Goal: Information Seeking & Learning: Learn about a topic

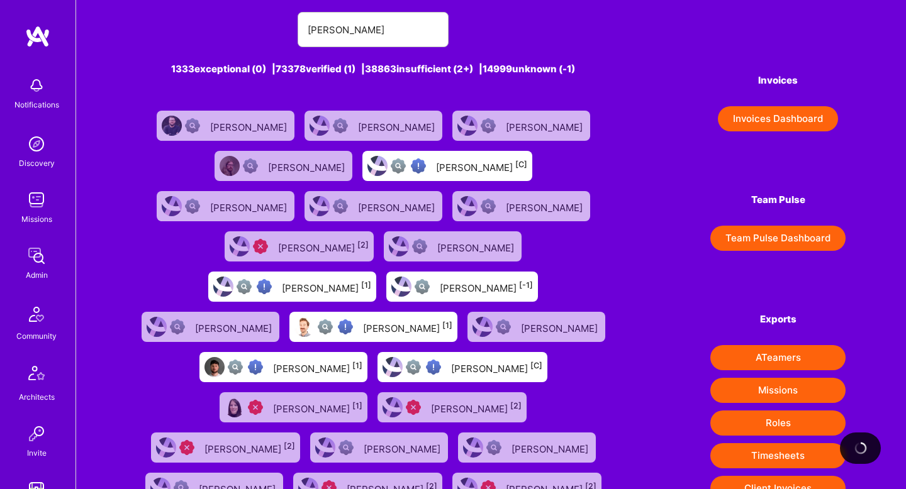
scroll to position [21, 0]
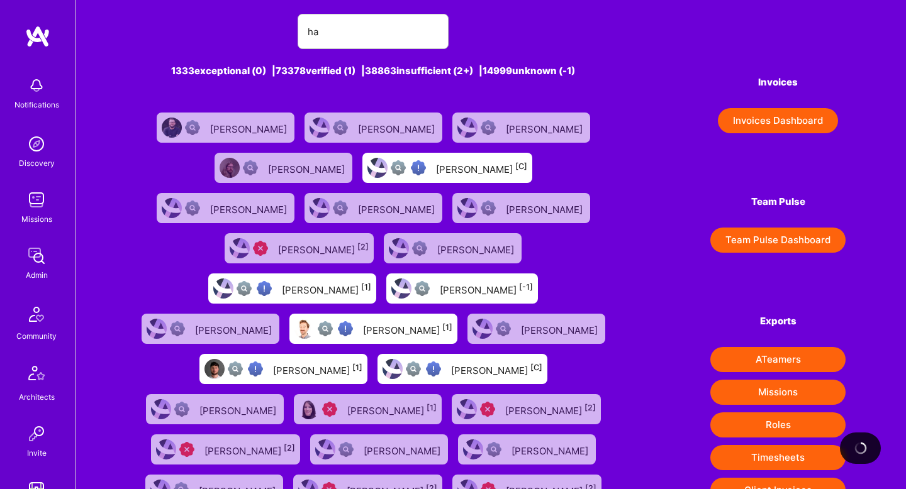
type input "h"
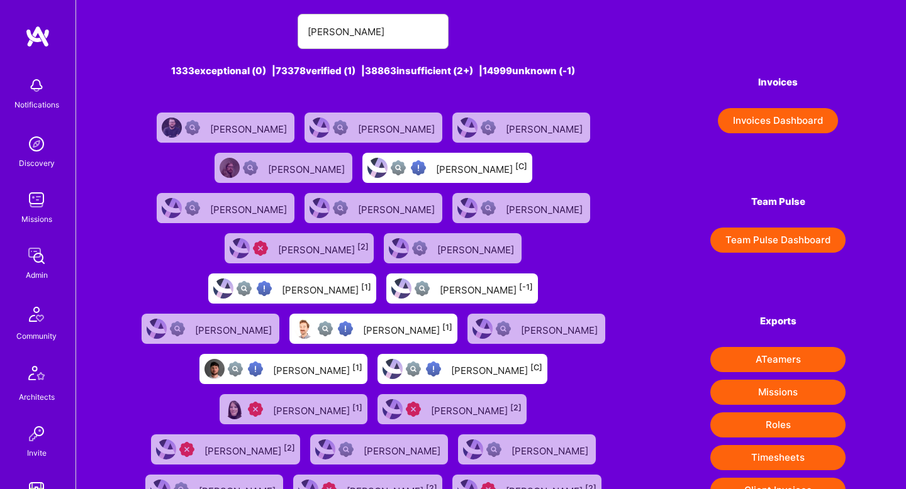
type input "[PERSON_NAME]"
click at [323, 30] on input "[PERSON_NAME]" at bounding box center [373, 32] width 131 height 32
paste input "[PERSON_NAME]"
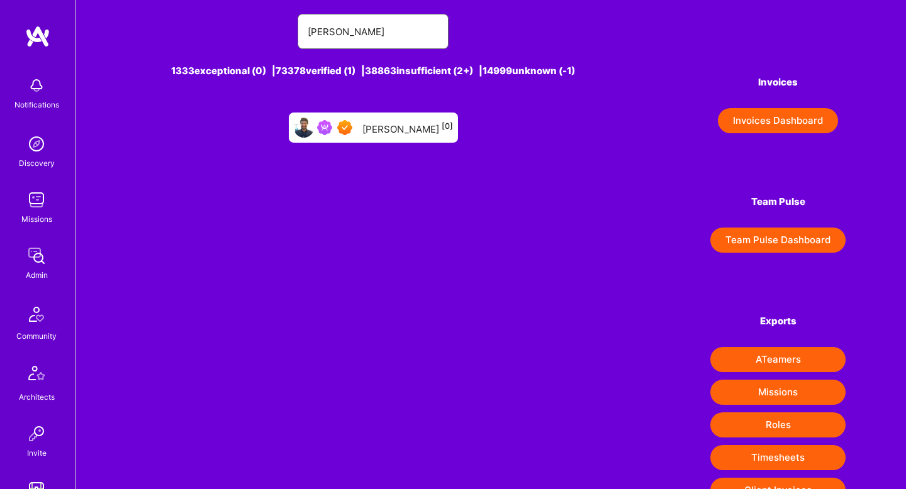
type input "[PERSON_NAME]"
click at [399, 132] on div "[PERSON_NAME] [0]" at bounding box center [407, 128] width 91 height 16
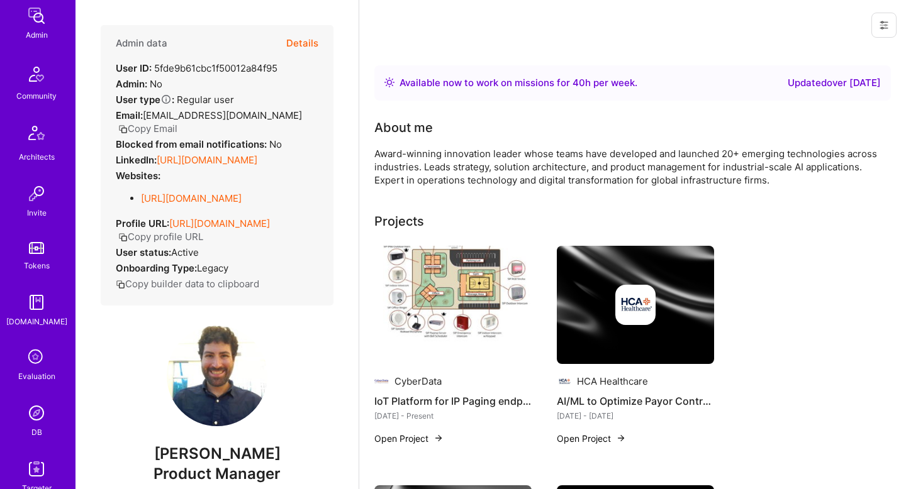
scroll to position [313, 0]
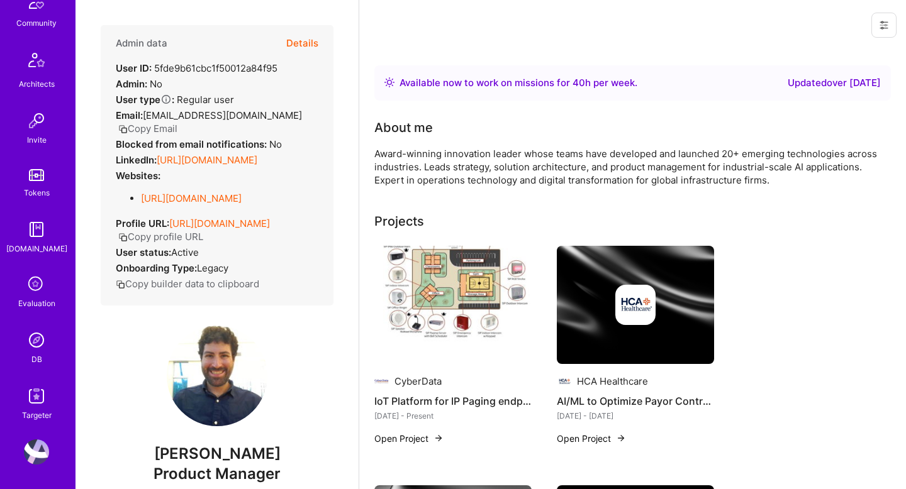
click at [35, 341] on img at bounding box center [36, 340] width 25 height 25
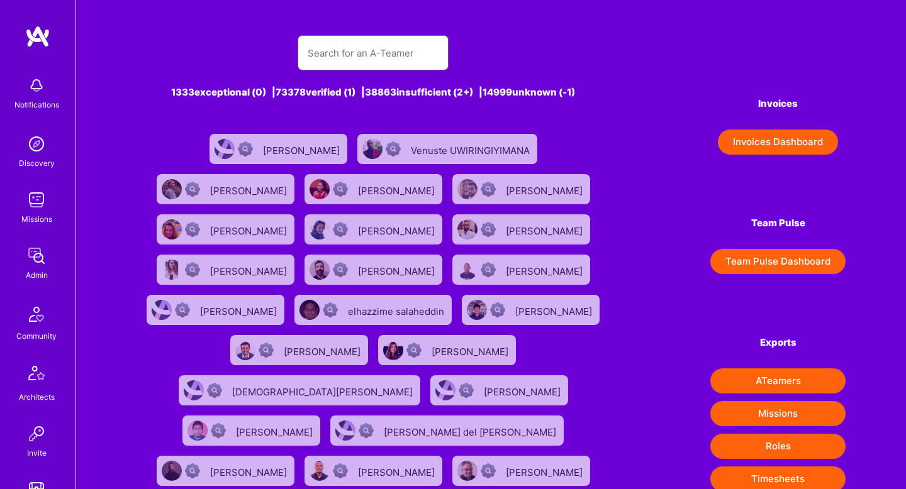
click at [328, 43] on input "text" at bounding box center [373, 53] width 131 height 32
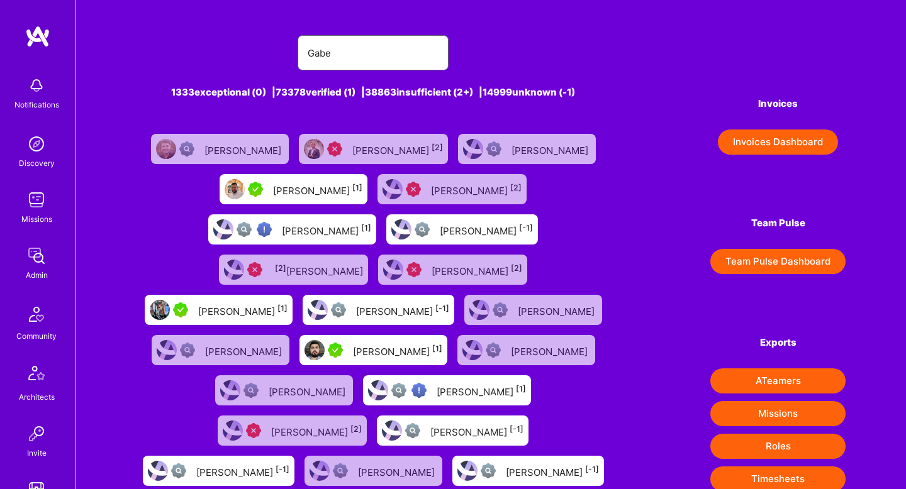
type input "[PERSON_NAME]"
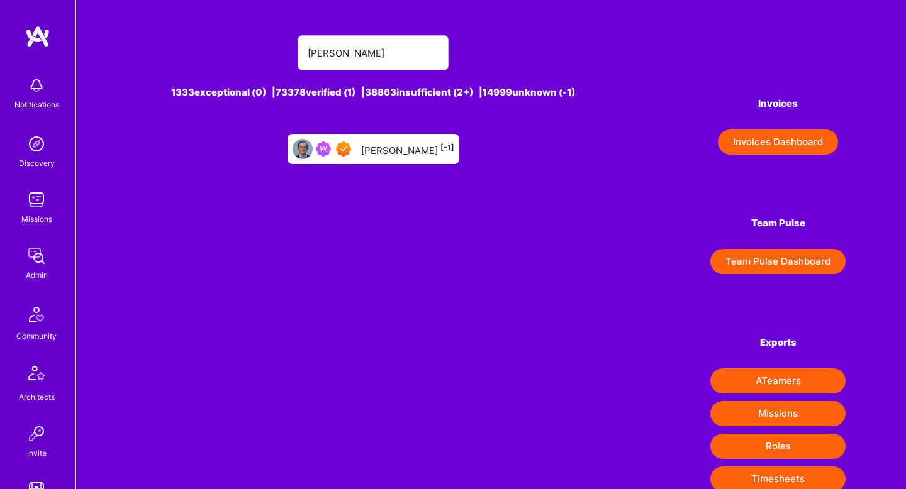
click at [381, 149] on div "[PERSON_NAME] [-1]" at bounding box center [407, 149] width 93 height 16
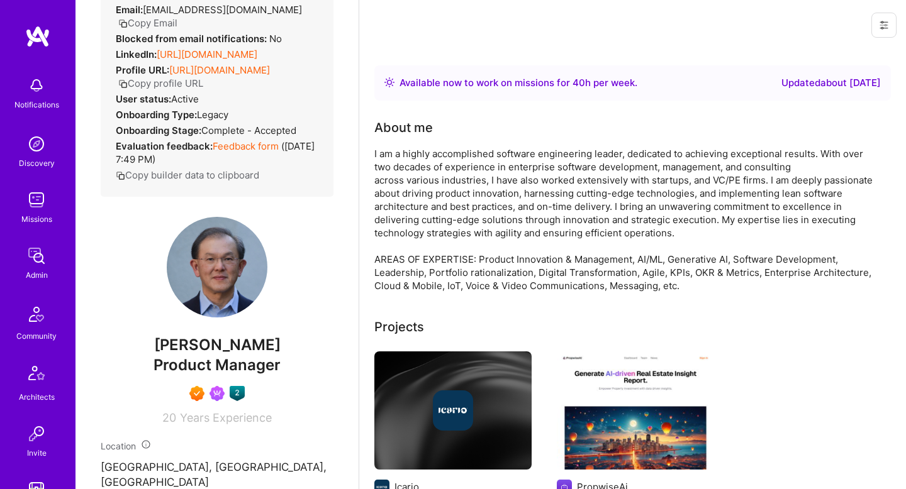
scroll to position [118, 0]
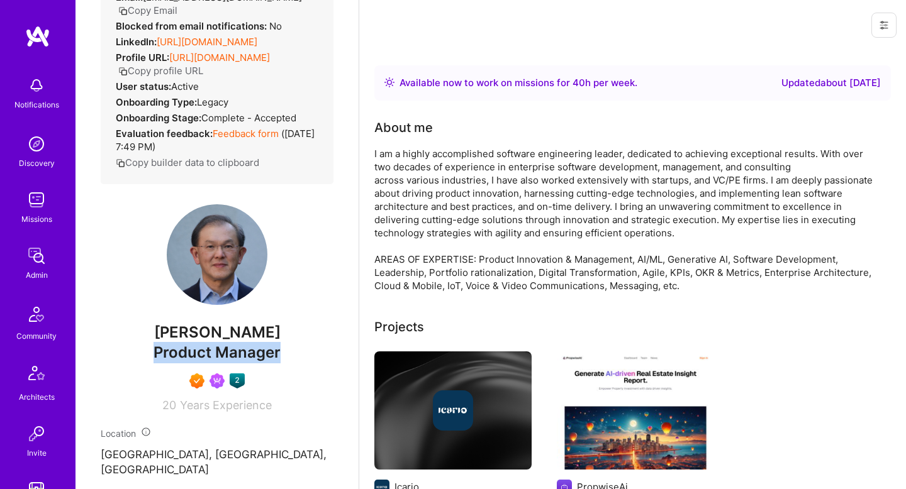
drag, startPoint x: 289, startPoint y: 354, endPoint x: 150, endPoint y: 349, distance: 139.1
click at [150, 349] on div "Product Manager" at bounding box center [217, 352] width 233 height 21
copy span "Product Manager"
click at [211, 336] on span "[PERSON_NAME]" at bounding box center [217, 332] width 233 height 19
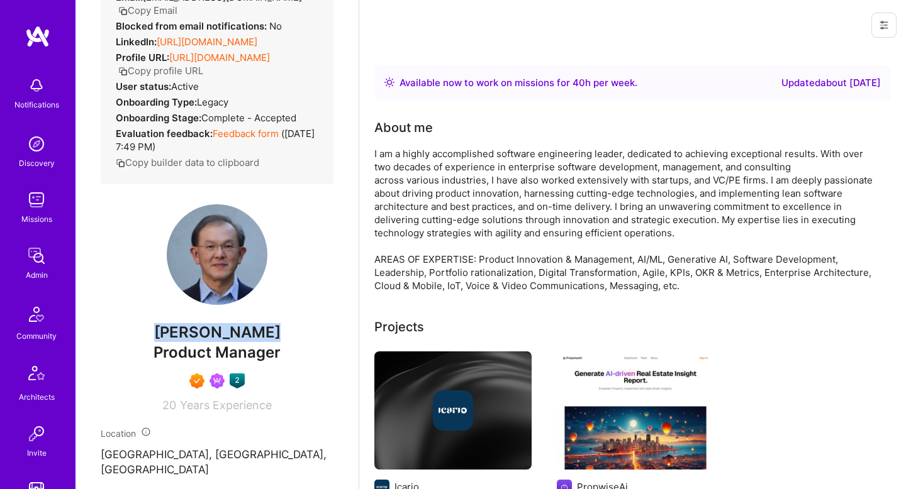
click at [211, 336] on span "[PERSON_NAME]" at bounding box center [217, 332] width 233 height 19
copy span "[PERSON_NAME]"
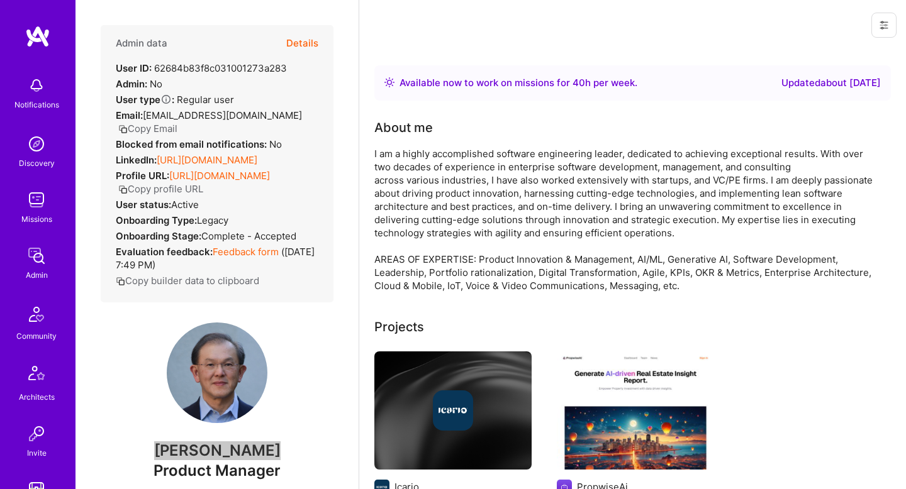
scroll to position [313, 0]
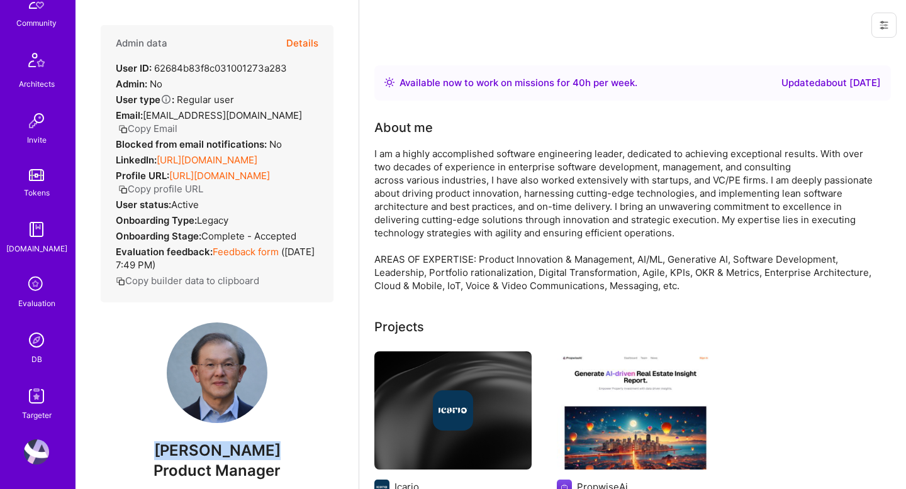
click at [36, 350] on img at bounding box center [36, 340] width 25 height 25
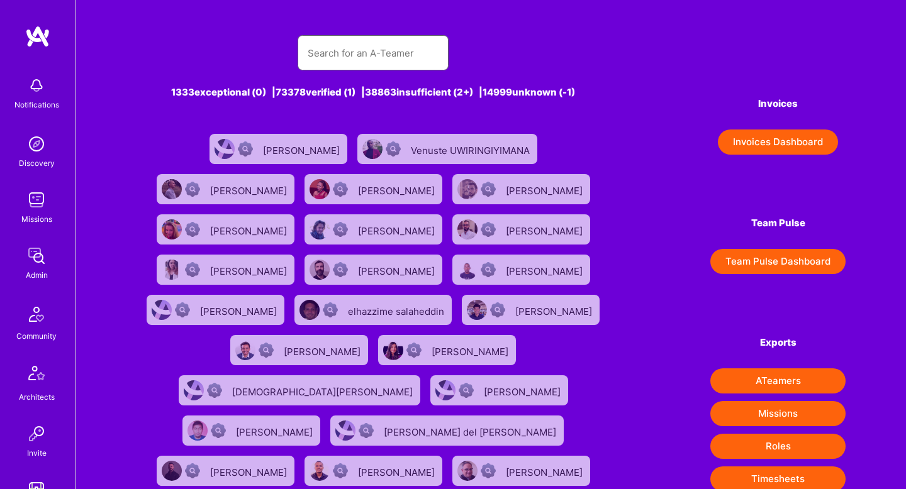
click at [359, 62] on input "text" at bounding box center [373, 53] width 131 height 32
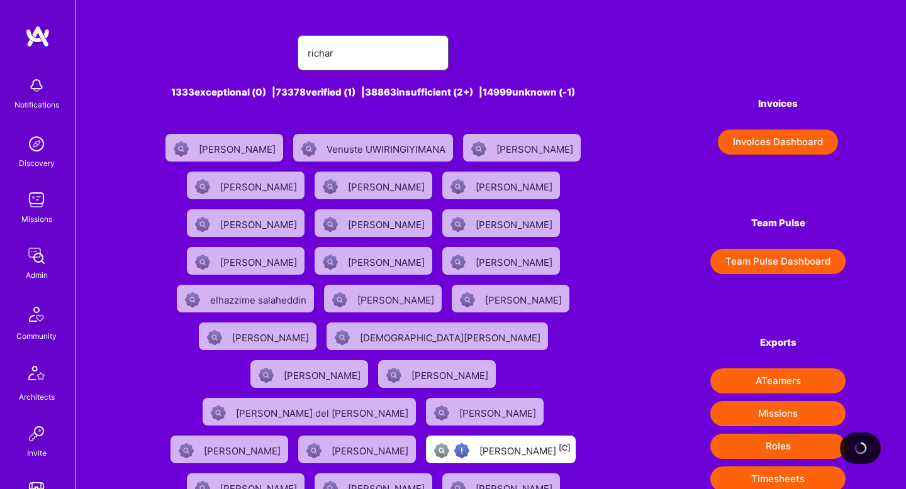
type input "[PERSON_NAME]"
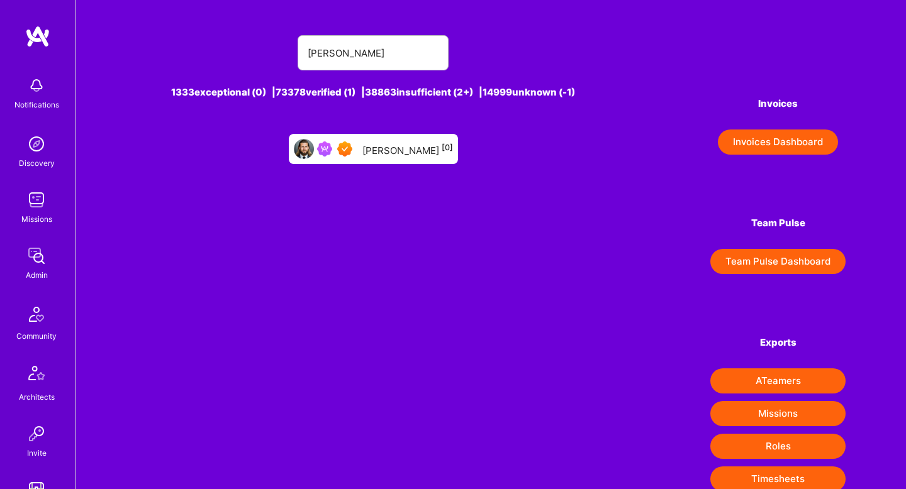
click at [394, 169] on link "[PERSON_NAME] [0]" at bounding box center [373, 149] width 179 height 40
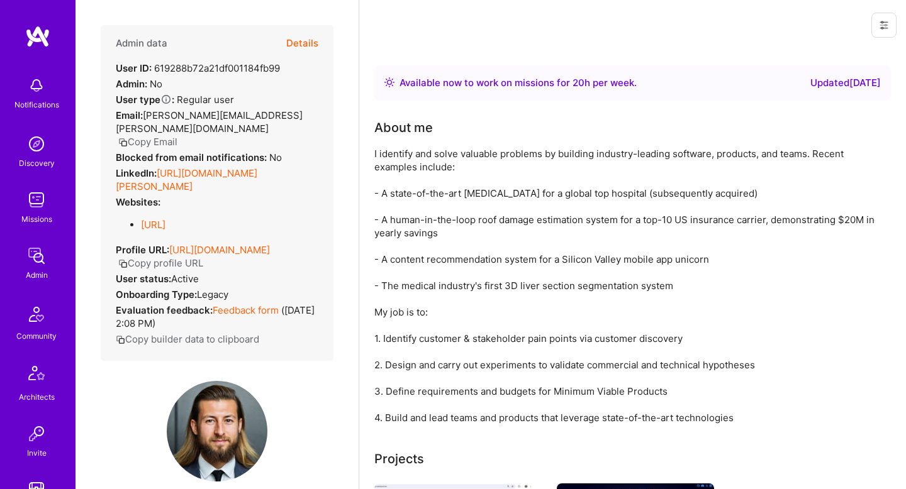
click at [310, 40] on button "Details" at bounding box center [302, 43] width 32 height 36
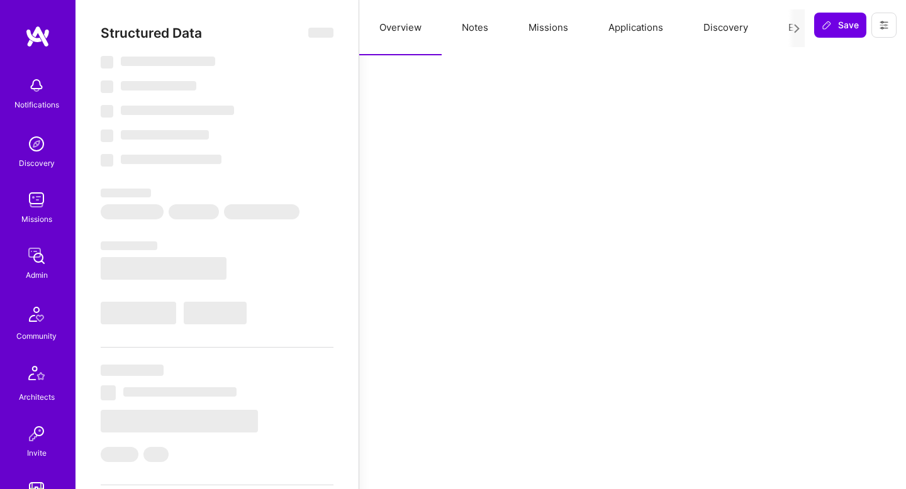
type textarea "x"
select select "Right Now"
select select "7"
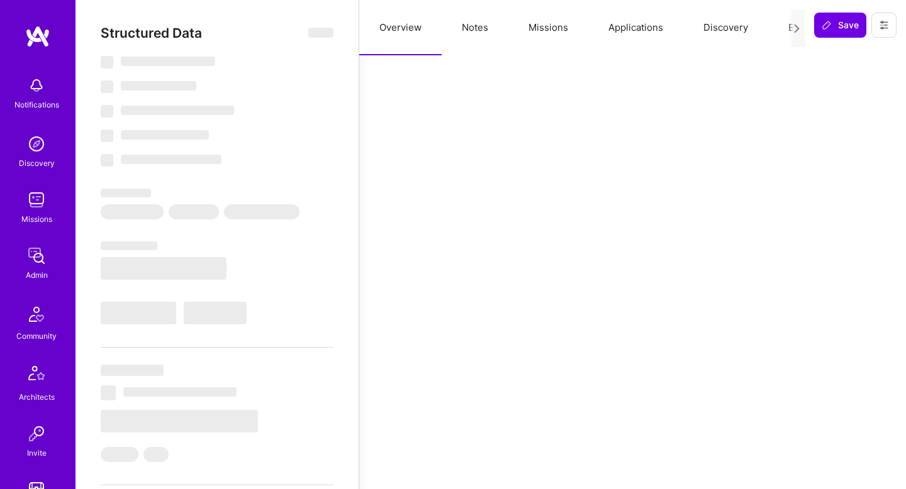
select select "7"
select select "CA"
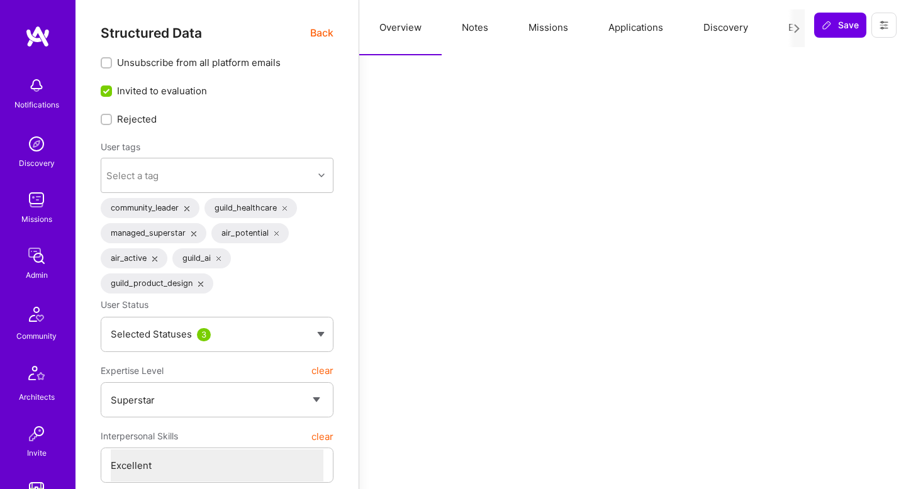
click at [466, 31] on button "Notes" at bounding box center [475, 27] width 67 height 55
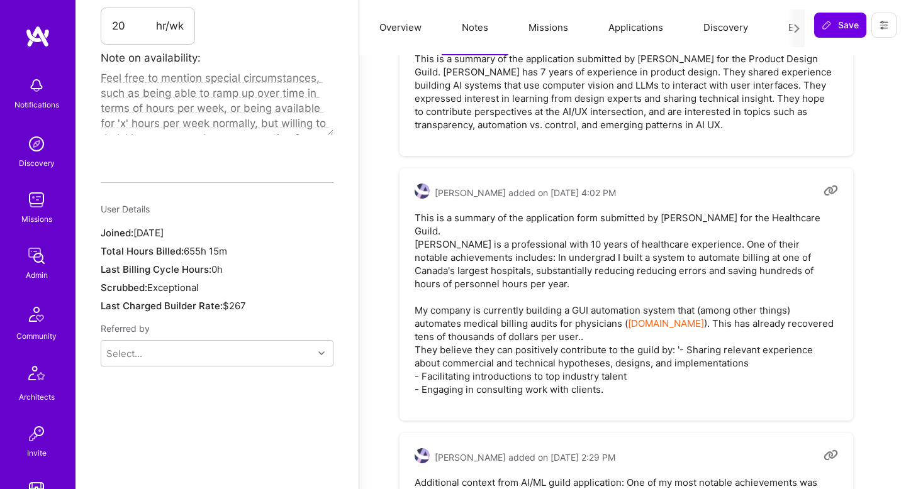
scroll to position [925, 0]
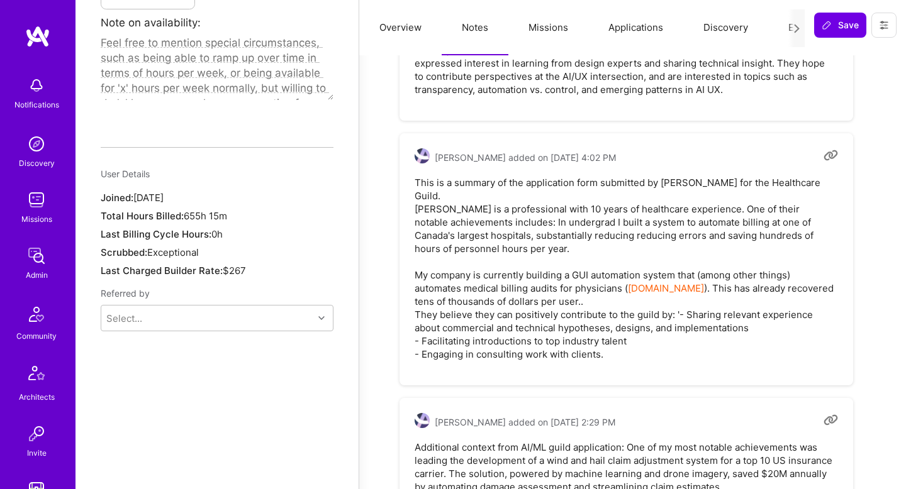
click at [427, 192] on pre "This is a summary of the application form submitted by [PERSON_NAME] for the He…" at bounding box center [626, 268] width 423 height 185
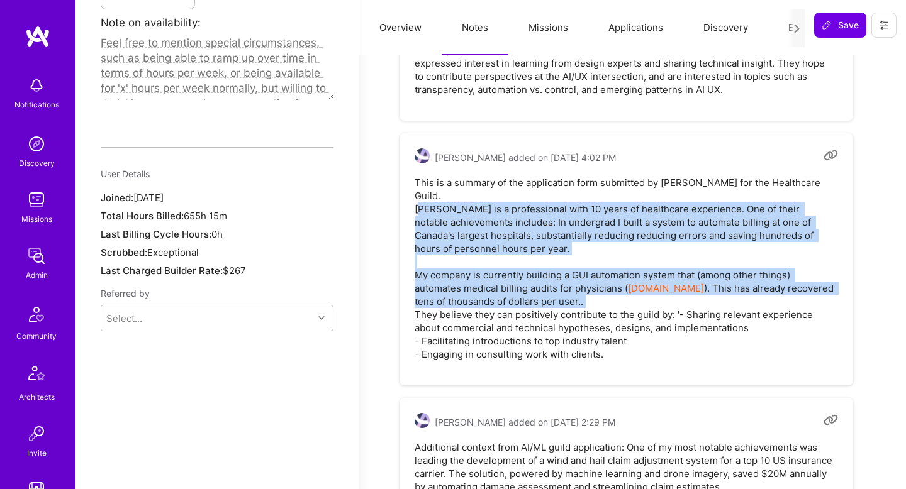
drag, startPoint x: 427, startPoint y: 192, endPoint x: 451, endPoint y: 289, distance: 100.4
click at [451, 289] on pre "This is a summary of the application form submitted by [PERSON_NAME] for the He…" at bounding box center [626, 268] width 423 height 185
copy pre "[PERSON_NAME] is a professional with 10 years of healthcare experience. One of …"
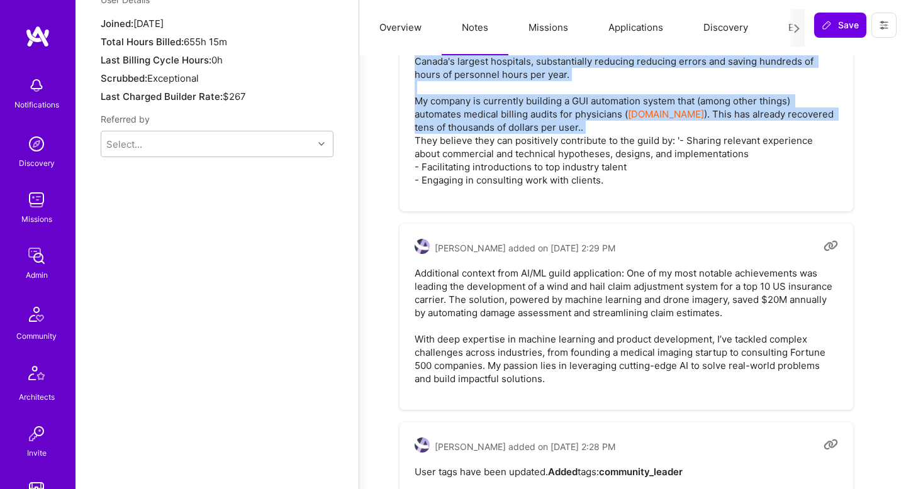
scroll to position [1102, 0]
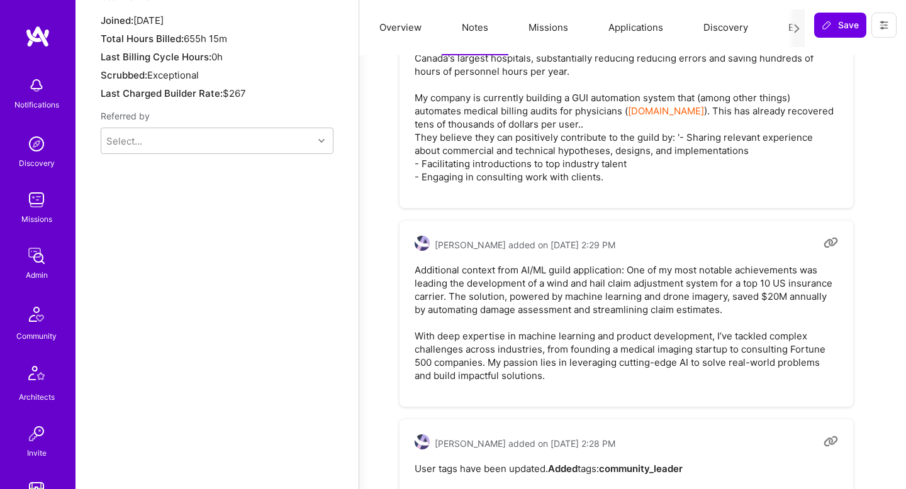
click at [635, 264] on pre "Additional context from AI/ML guild application: One of my most notable achieve…" at bounding box center [626, 323] width 423 height 119
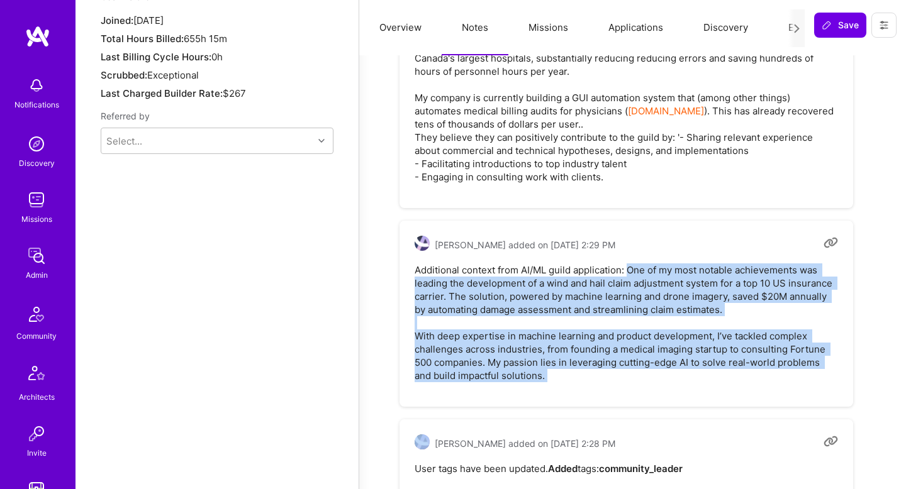
copy pre "One of my most notable achievements was leading the development of a wind and h…"
drag, startPoint x: 635, startPoint y: 259, endPoint x: 709, endPoint y: 370, distance: 133.0
click at [710, 371] on div "[PERSON_NAME] added on [DATE] 2:29 PM Additional context from AI/ML guild appli…" at bounding box center [626, 314] width 454 height 186
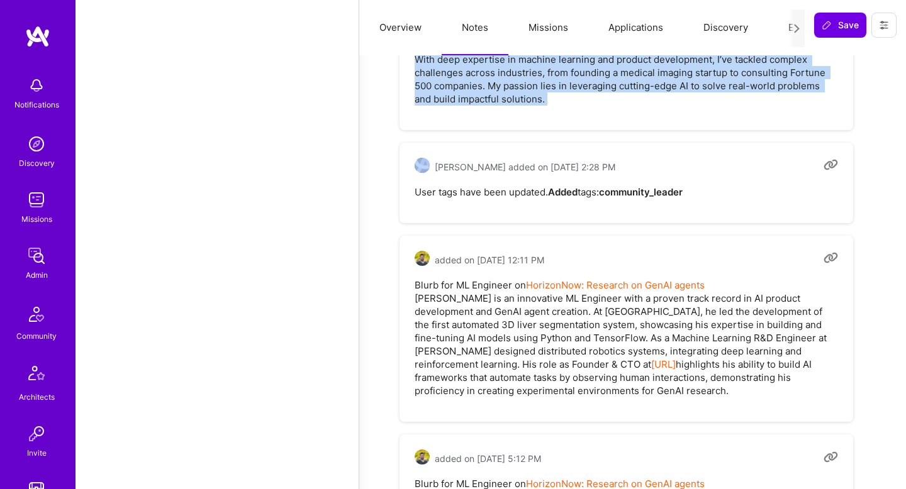
scroll to position [1382, 0]
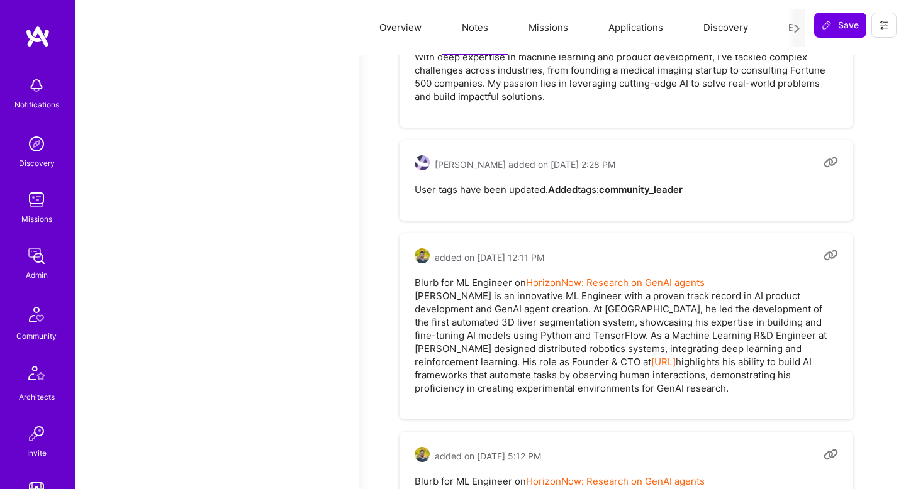
click at [430, 284] on pre "Blurb for ML Engineer on HorizonNow: Research on GenAI agents [PERSON_NAME] is …" at bounding box center [626, 335] width 423 height 119
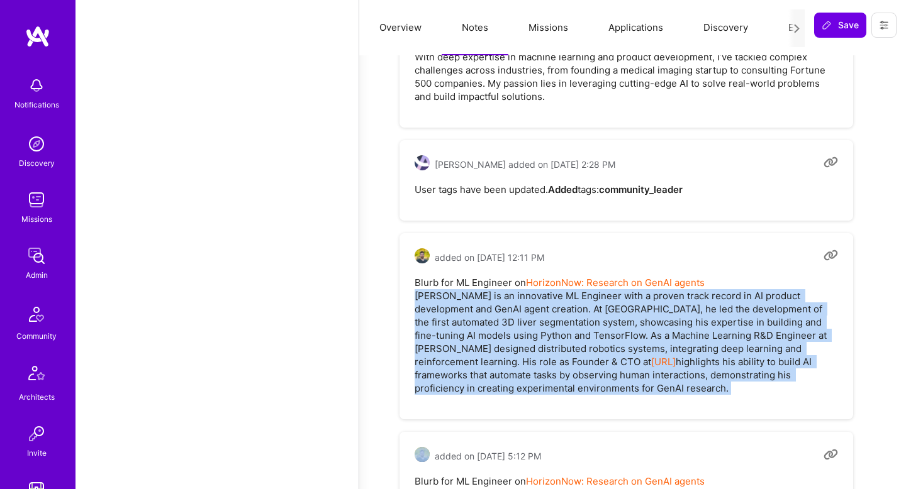
drag, startPoint x: 430, startPoint y: 284, endPoint x: 569, endPoint y: 391, distance: 175.4
click at [569, 391] on div "added on [DATE] 12:11 PM Blurb for ML Engineer on HorizonNow: Research on GenAI…" at bounding box center [626, 326] width 454 height 186
copy pre "[PERSON_NAME] is an innovative ML Engineer with a proven track record in AI pro…"
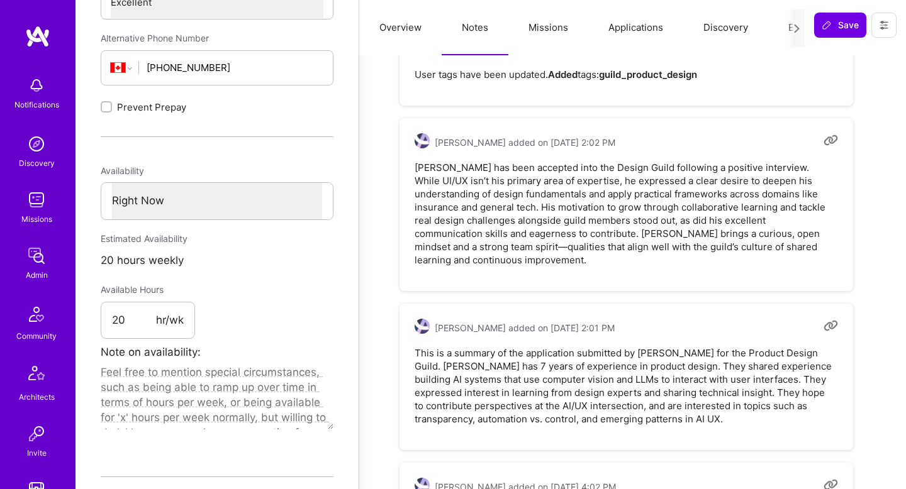
scroll to position [0, 0]
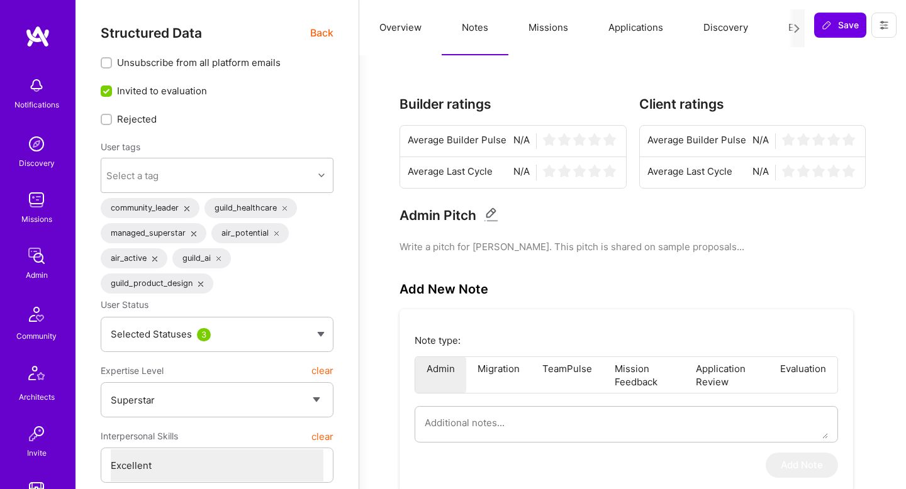
click at [323, 28] on span "Back" at bounding box center [321, 33] width 23 height 16
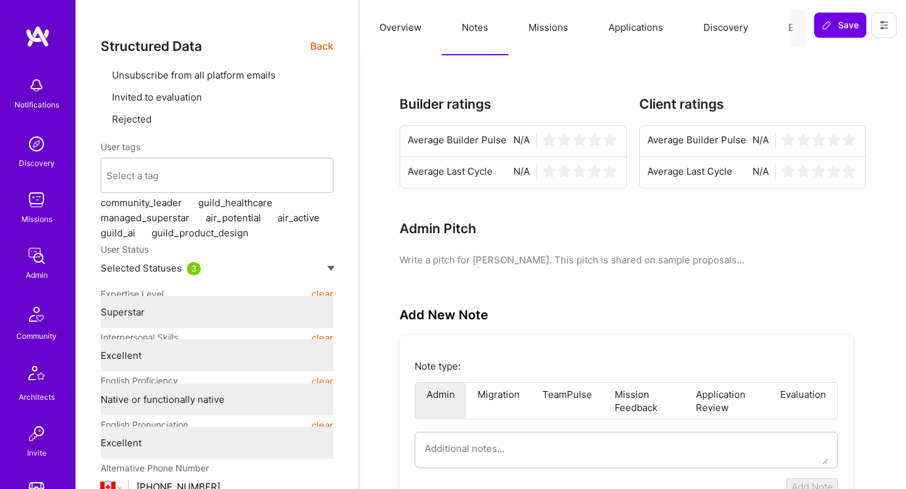
type textarea "x"
